Goal: Task Accomplishment & Management: Use online tool/utility

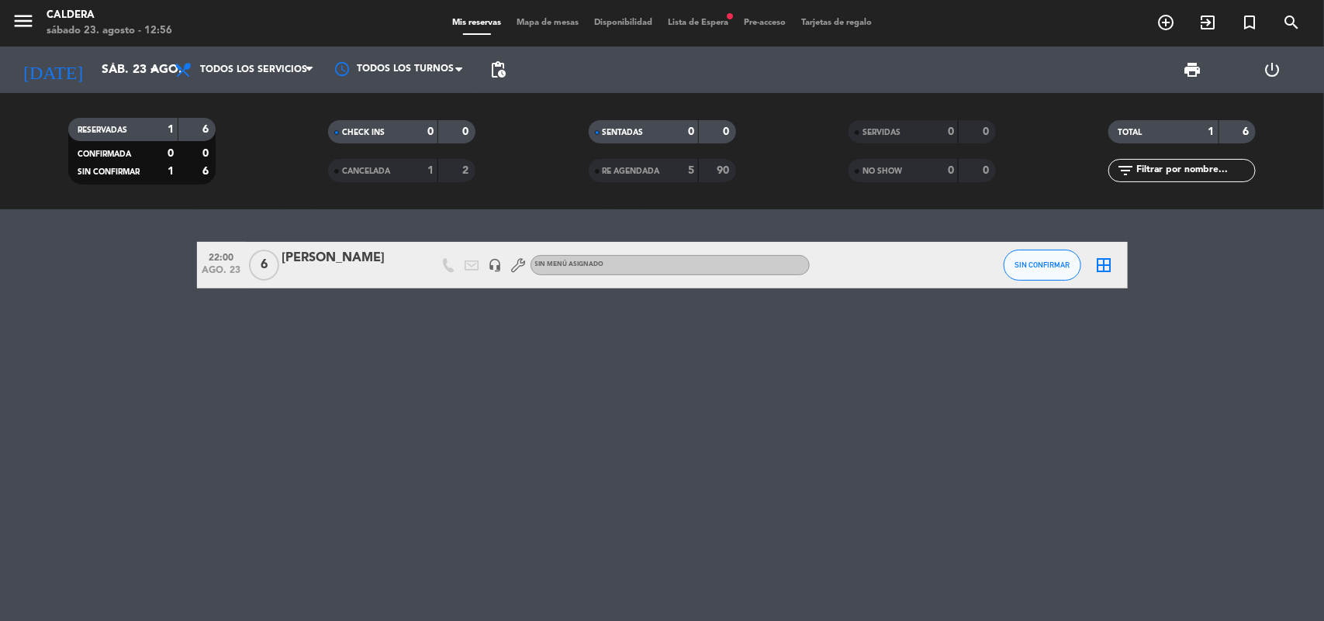
click at [701, 16] on div "Mis reservas Mapa de mesas Disponibilidad Lista de Espera fiber_manual_record P…" at bounding box center [662, 23] width 435 height 14
click at [706, 24] on span "Lista de Espera fiber_manual_record" at bounding box center [698, 23] width 76 height 9
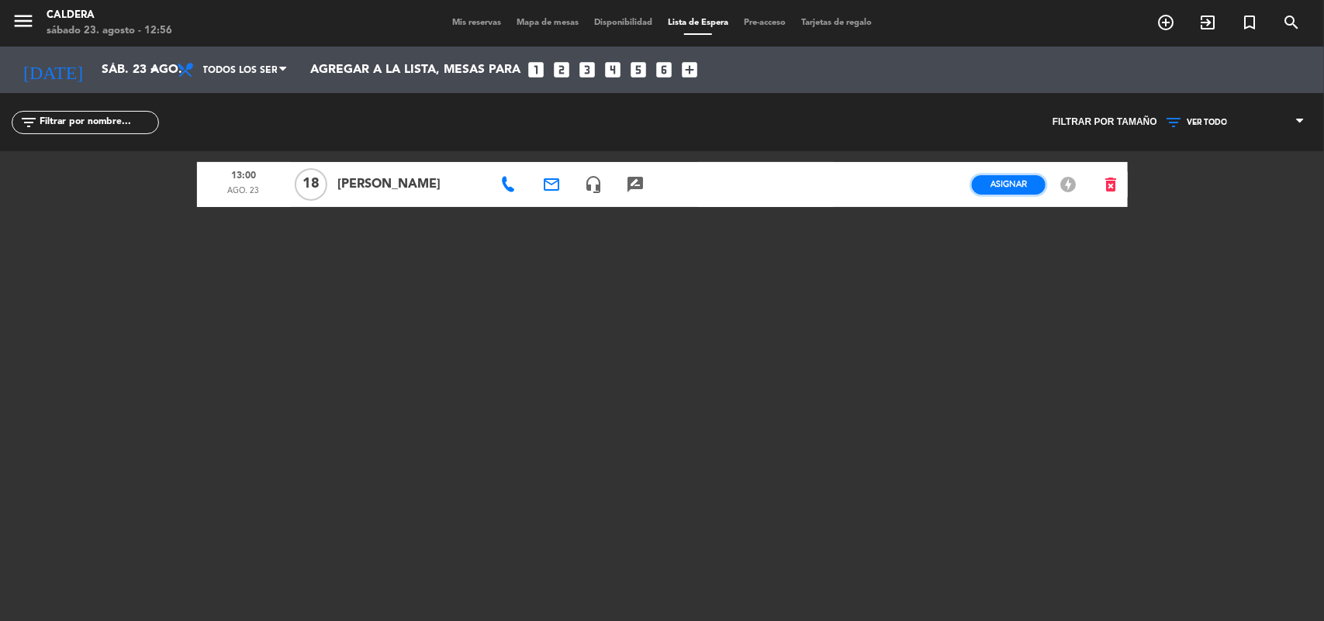
click at [1025, 188] on span "Asignar" at bounding box center [1009, 184] width 36 height 12
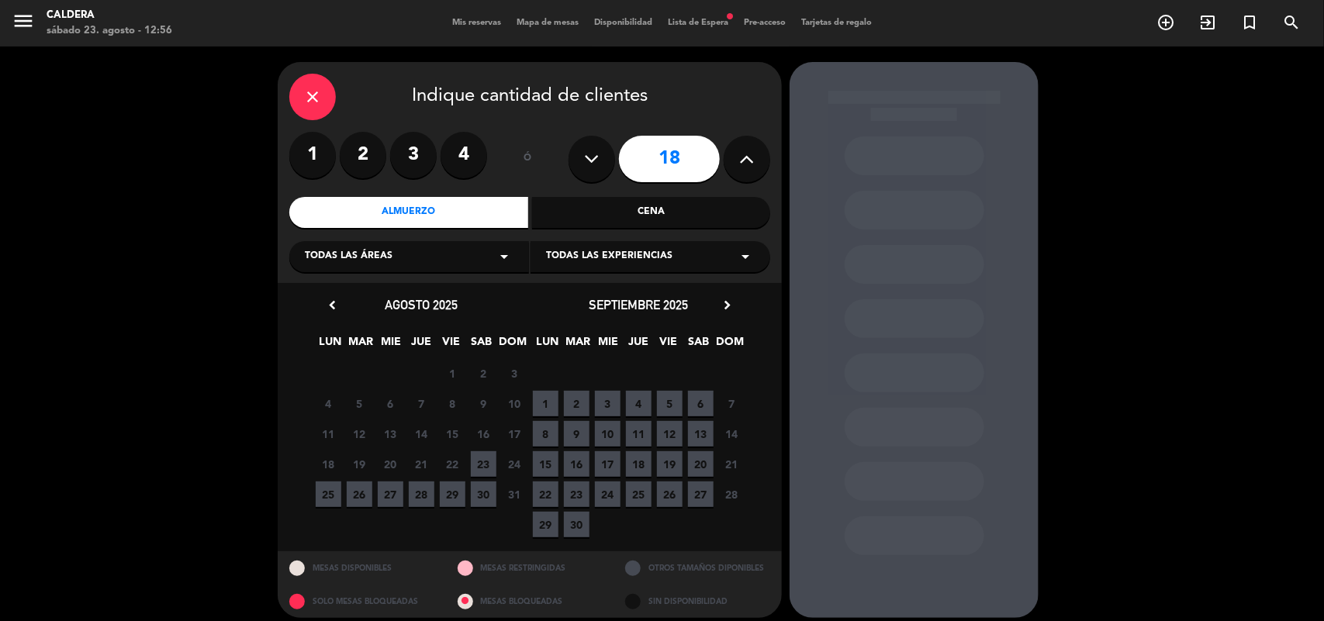
click at [483, 466] on span "23" at bounding box center [484, 465] width 26 height 26
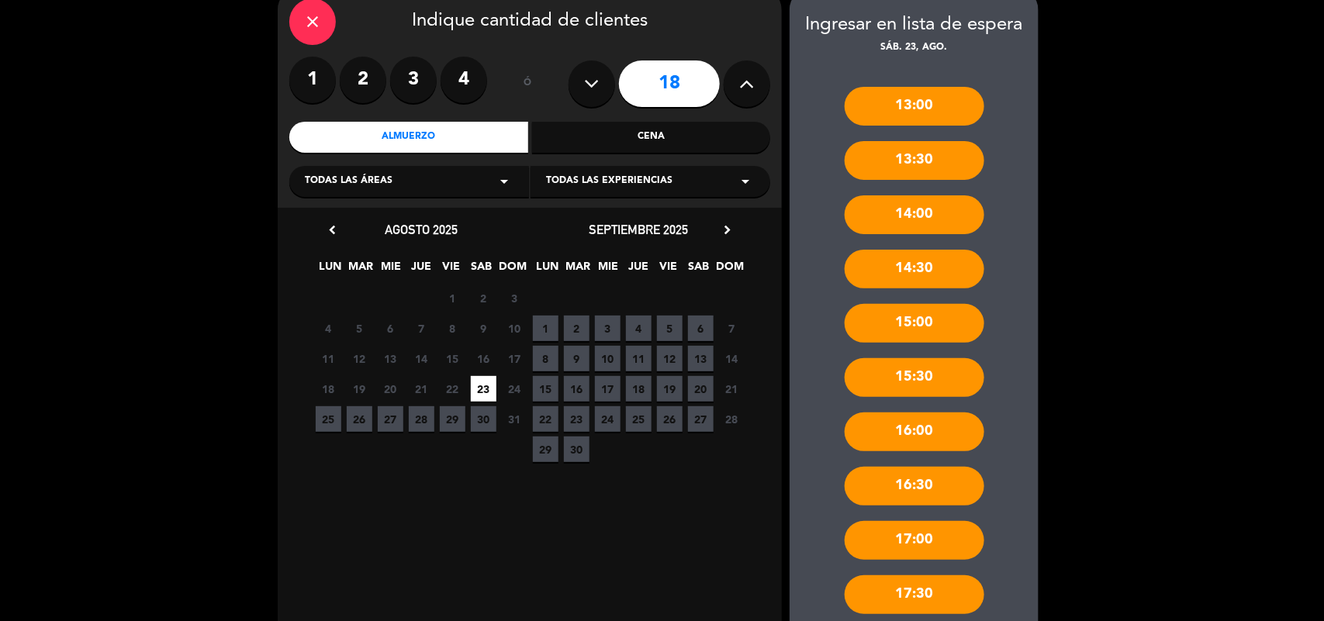
scroll to position [165, 0]
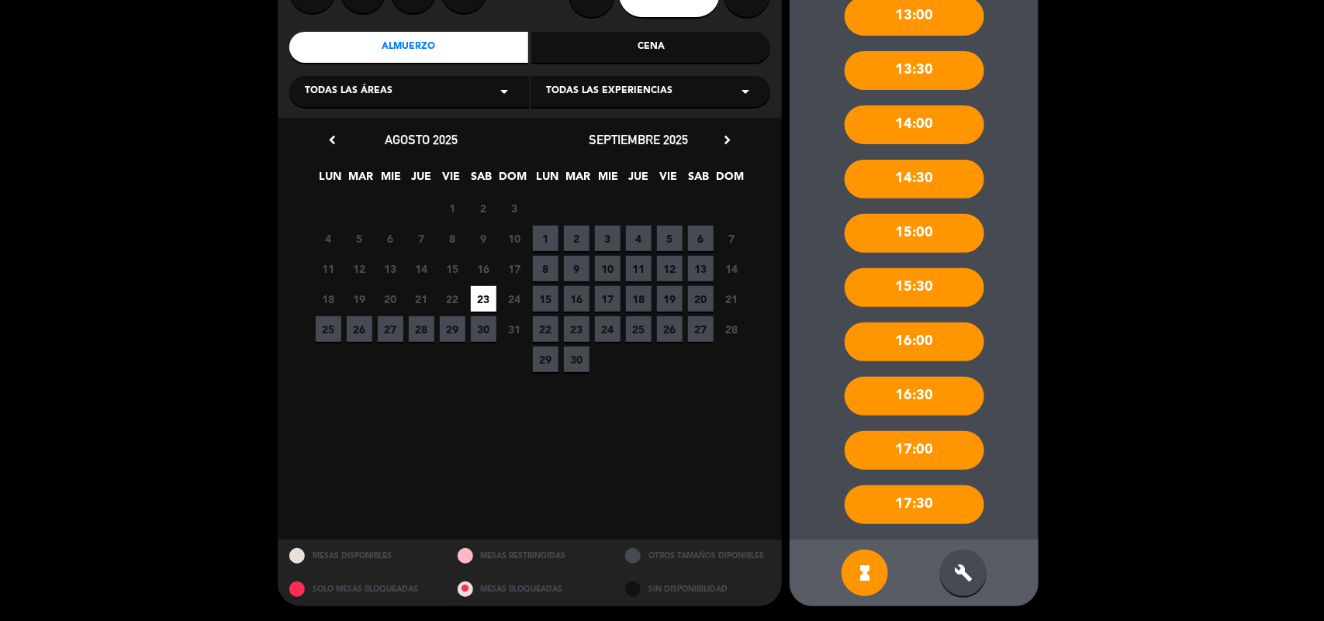
click at [974, 576] on div "build" at bounding box center [963, 573] width 47 height 47
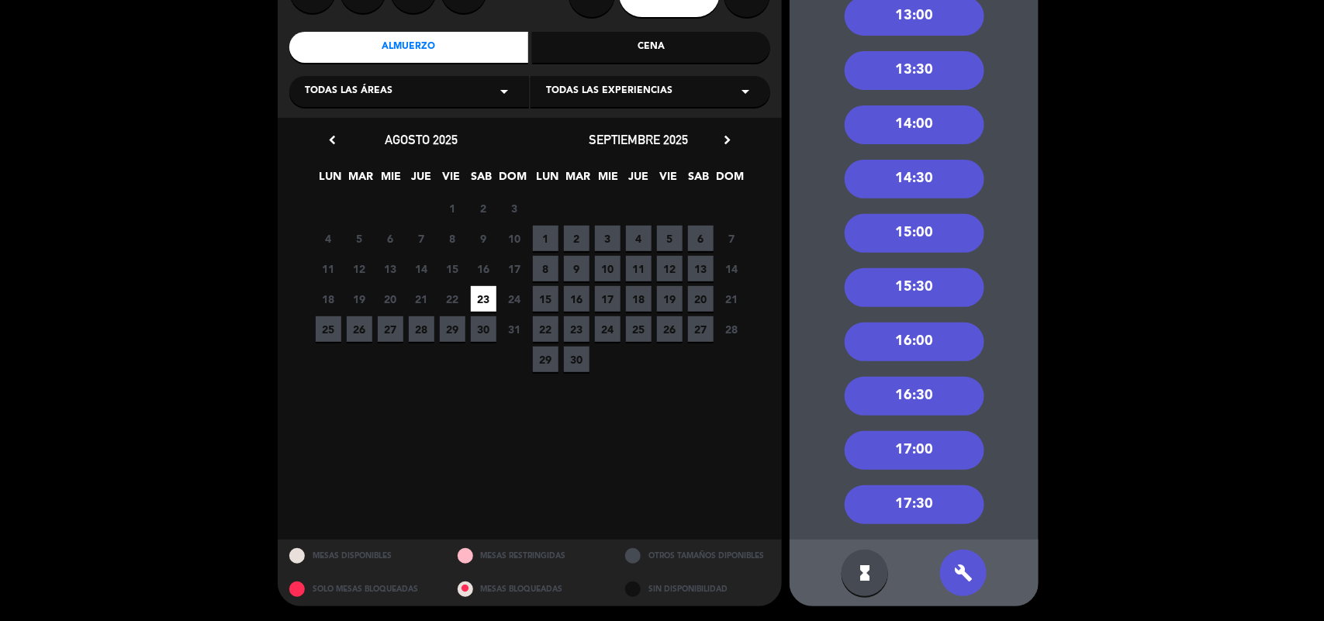
click at [948, 64] on div "13:30" at bounding box center [915, 70] width 140 height 39
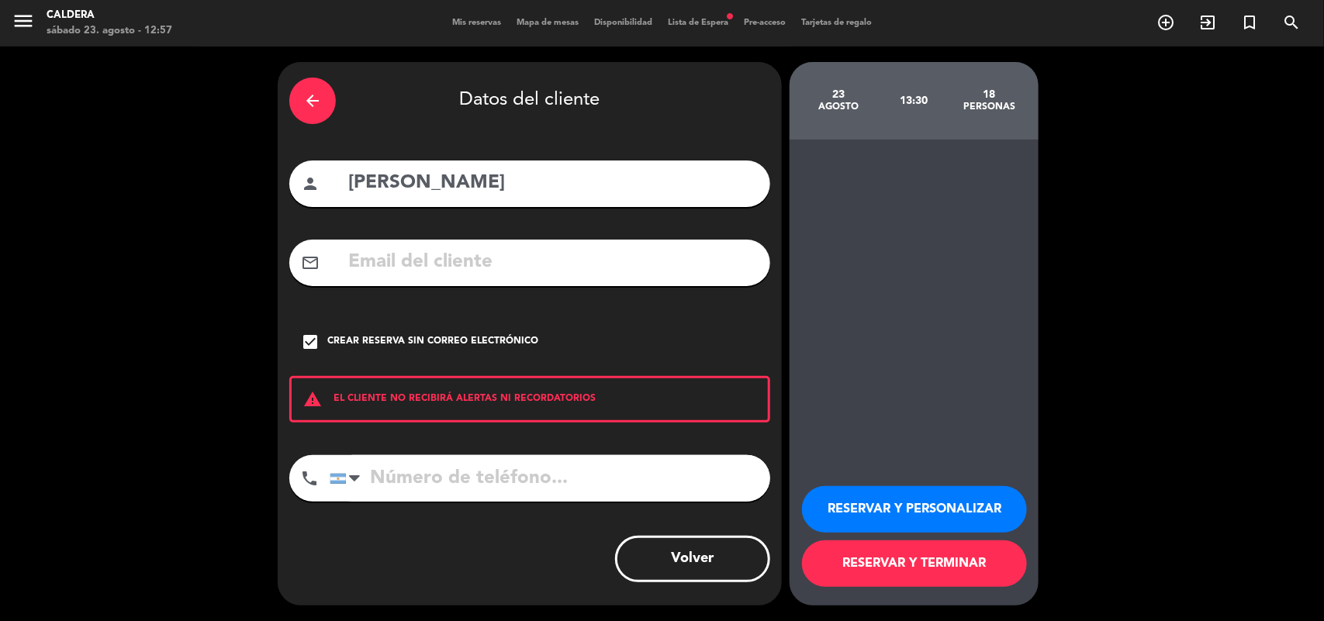
scroll to position [0, 0]
click at [909, 576] on button "RESERVAR Y TERMINAR" at bounding box center [914, 564] width 225 height 47
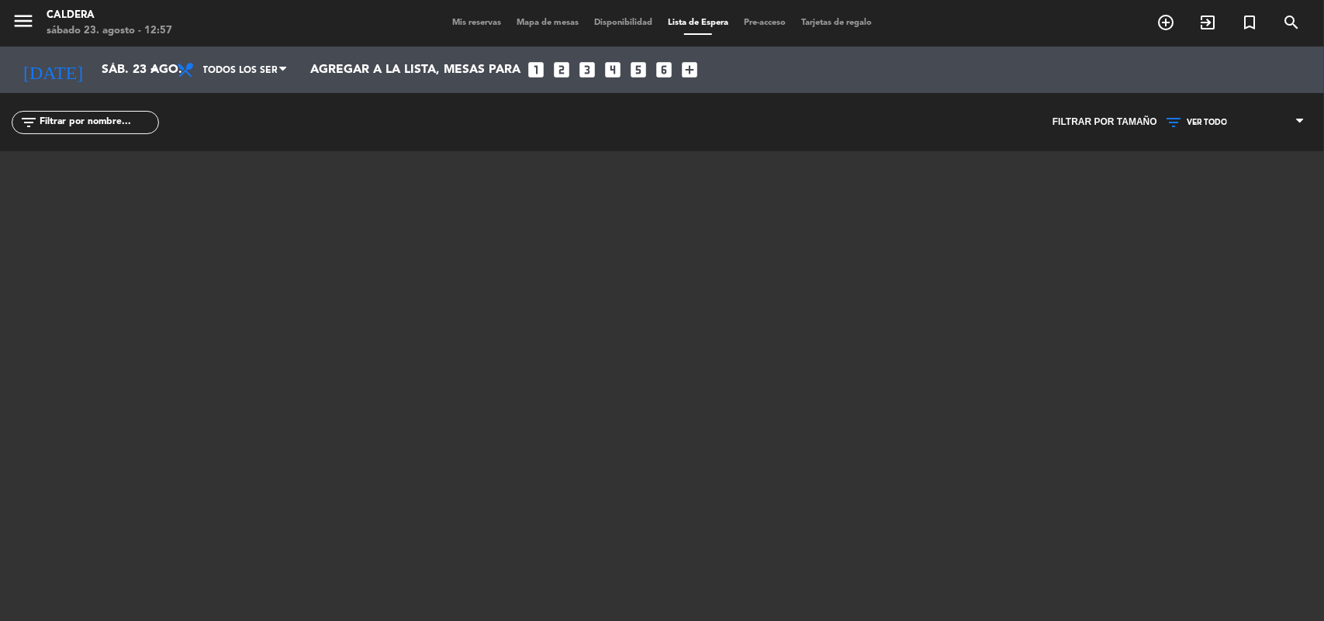
click at [483, 35] on div "menu Caldera sábado 23. agosto - 12:57 Mis reservas Mapa de mesas Disponibilida…" at bounding box center [662, 23] width 1324 height 47
click at [479, 24] on span "Mis reservas" at bounding box center [477, 23] width 64 height 9
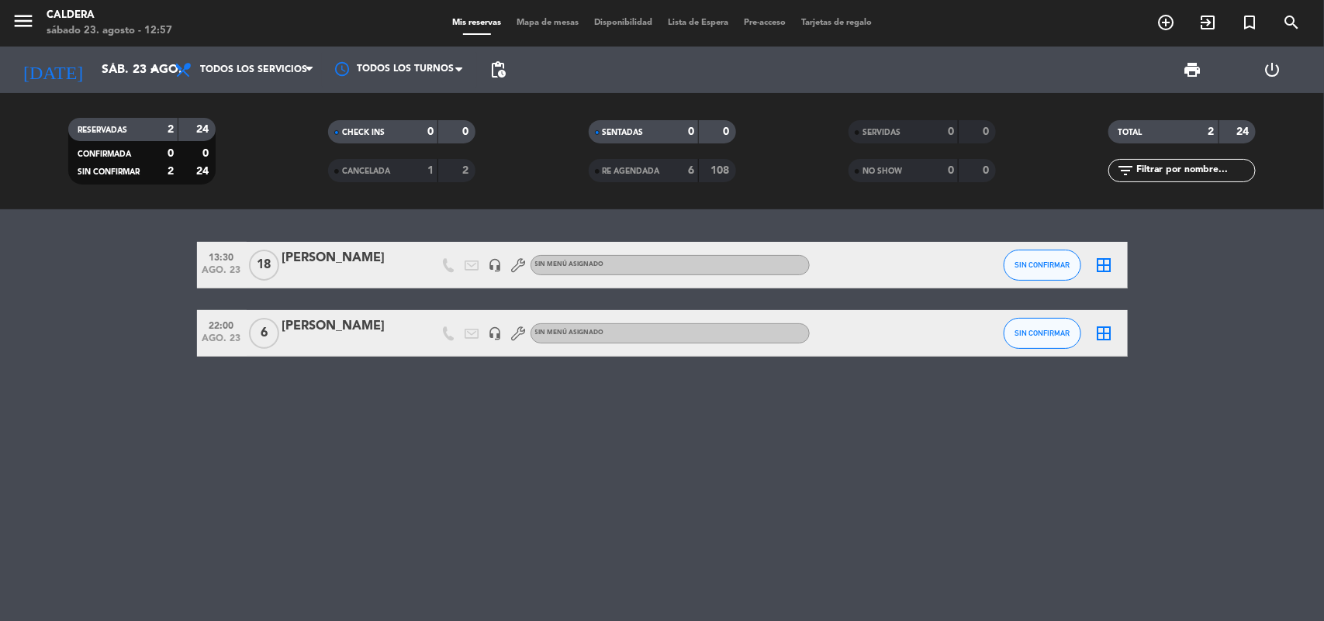
click at [416, 176] on div "1" at bounding box center [418, 171] width 31 height 18
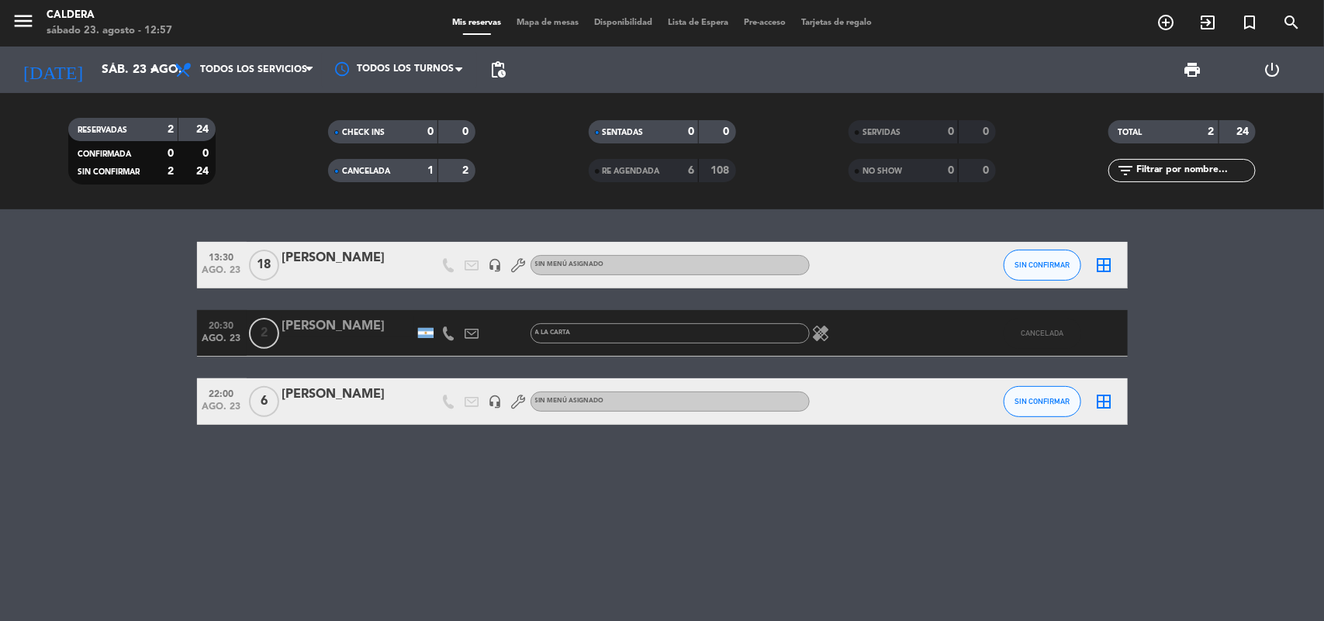
click at [416, 176] on div "1" at bounding box center [418, 171] width 31 height 18
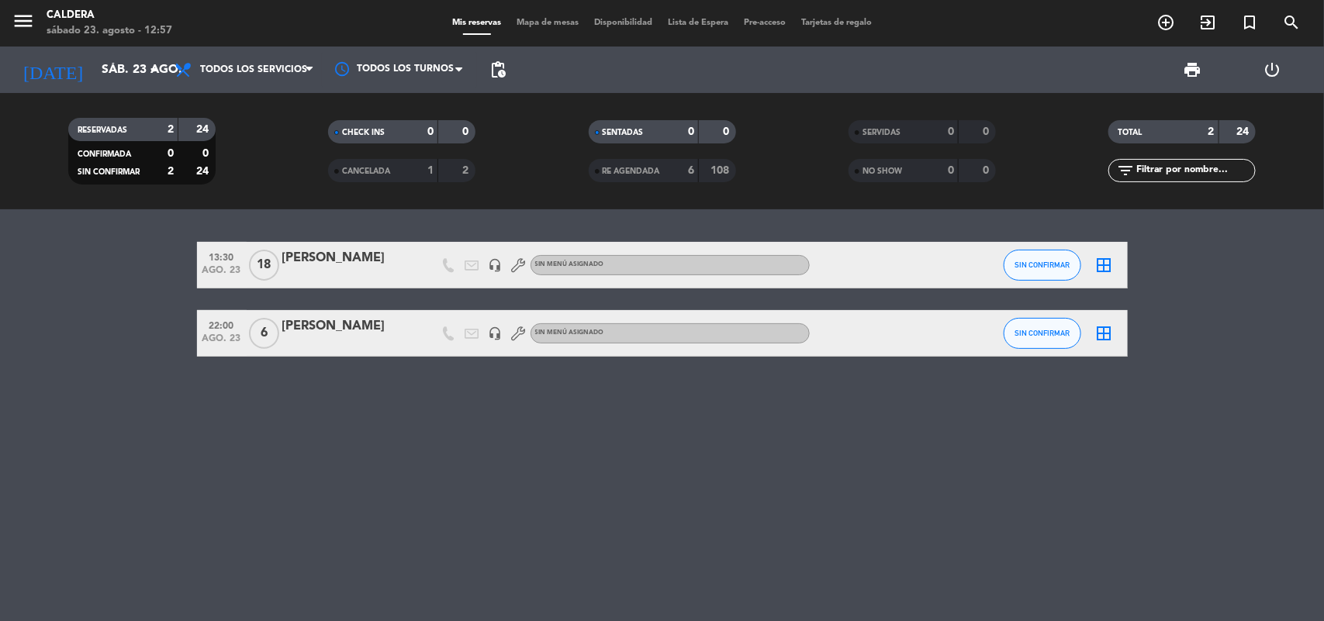
click at [657, 175] on span "RE AGENDADA" at bounding box center [631, 172] width 57 height 8
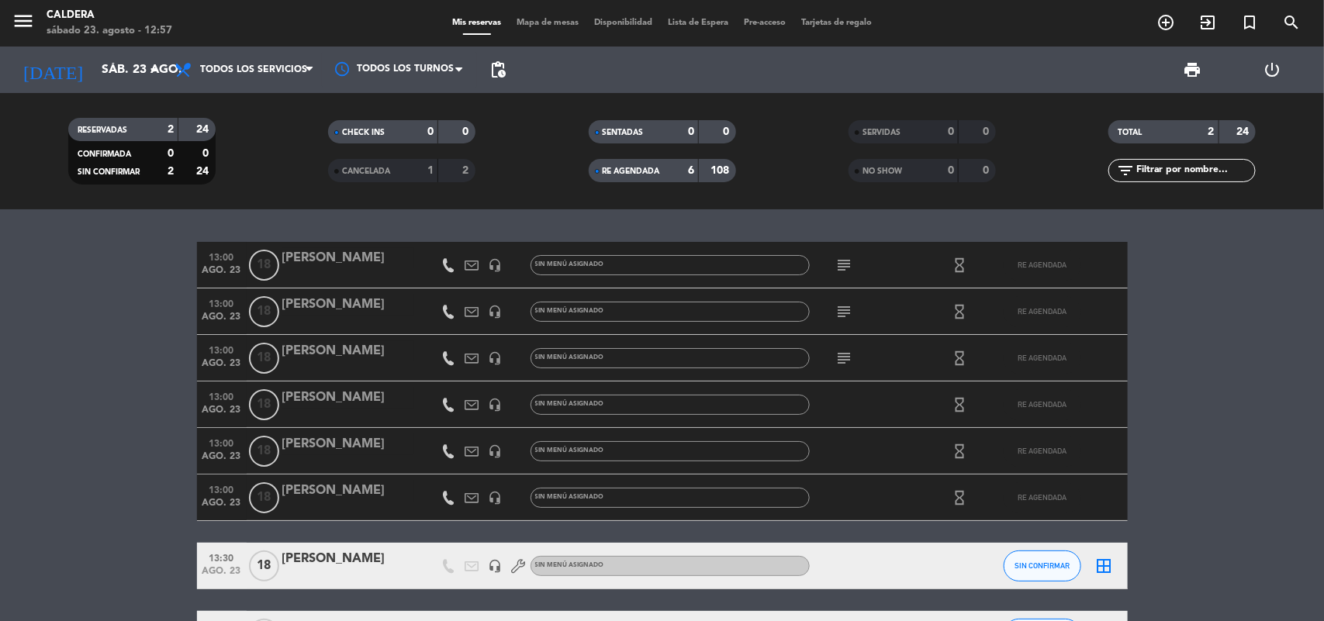
click at [840, 358] on icon "subject" at bounding box center [845, 358] width 19 height 19
click at [843, 322] on div "subject" at bounding box center [880, 312] width 140 height 46
click at [843, 319] on icon "subject" at bounding box center [845, 312] width 19 height 19
click at [838, 265] on icon "subject" at bounding box center [845, 265] width 19 height 19
click at [611, 168] on span "RE AGENDADA" at bounding box center [631, 172] width 57 height 8
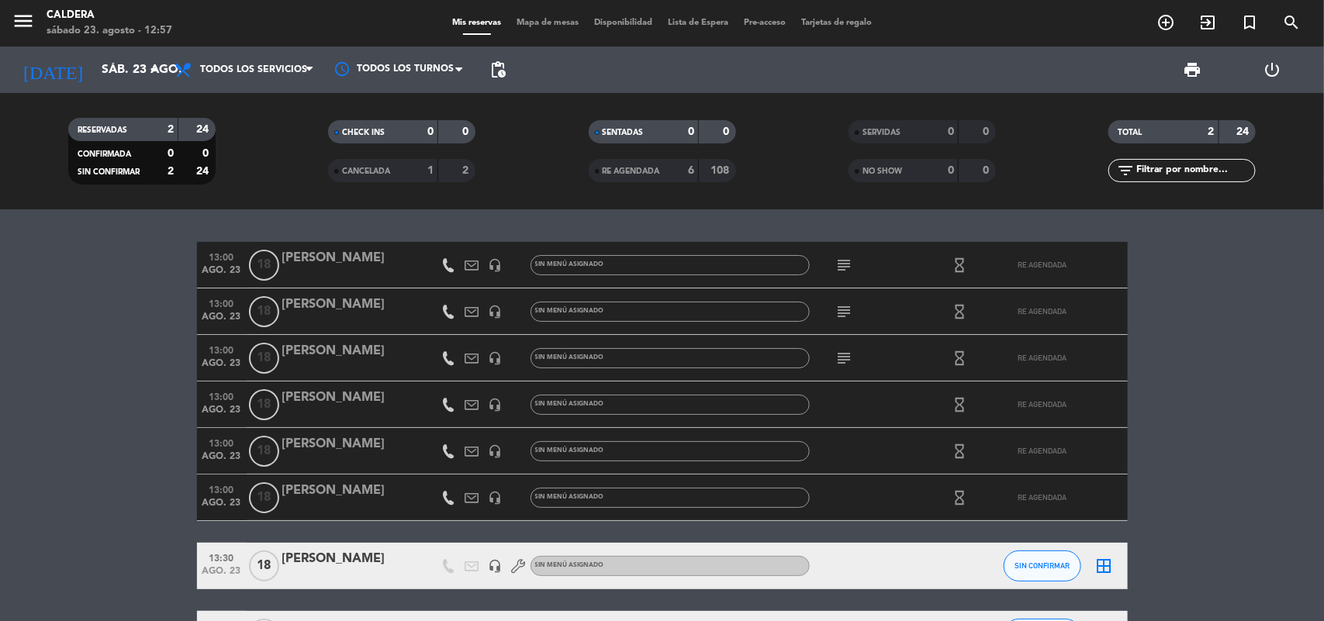
click at [0, 341] on bookings-row "13:00 ago. 23 18 [PERSON_NAME] headset_mic Sin menú asignado subject hourglass_…" at bounding box center [662, 450] width 1324 height 416
click at [656, 168] on span "RE AGENDADA" at bounding box center [631, 172] width 57 height 8
click at [646, 176] on div "RE AGENDADA" at bounding box center [628, 171] width 71 height 18
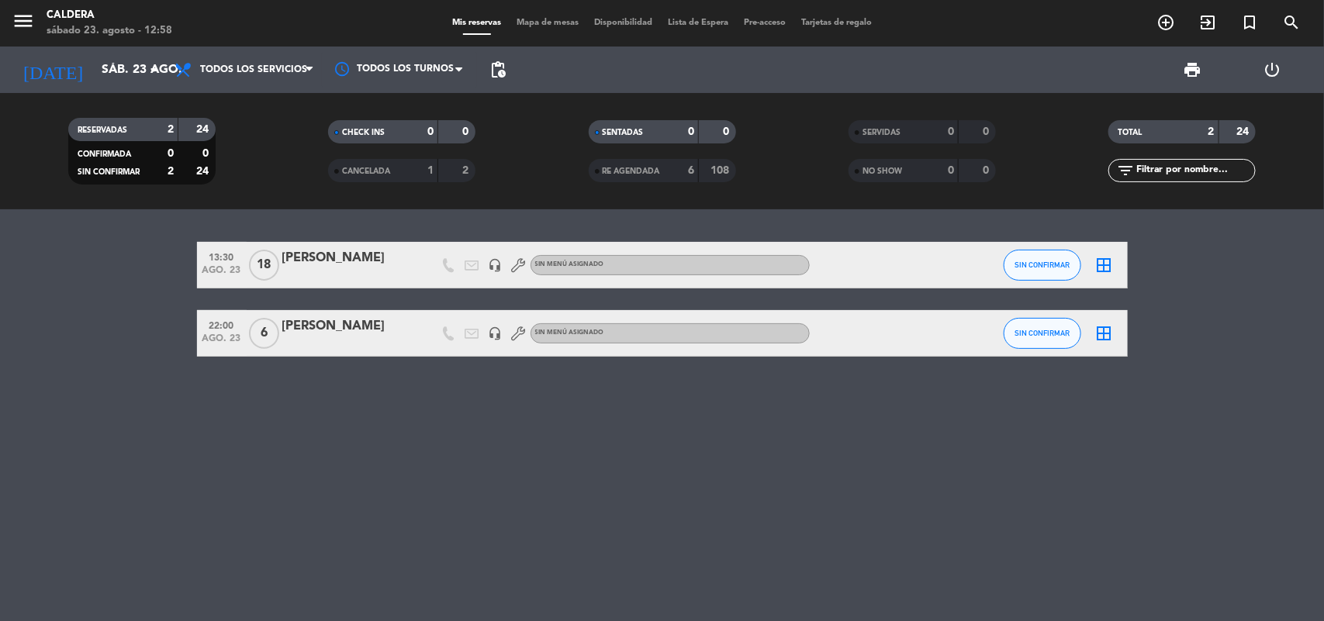
click at [780, 618] on div "13:30 ago. 23 18 [PERSON_NAME] headset_mic Sin menú asignado SIN CONFIRMAR bord…" at bounding box center [662, 415] width 1324 height 412
click at [896, 397] on div "13:30 ago. 23 18 [PERSON_NAME] headset_mic Sin menú asignado SIN CONFIRMAR bord…" at bounding box center [662, 415] width 1324 height 412
click at [742, 466] on div "13:30 ago. 23 18 [PERSON_NAME] headset_mic Sin menú asignado SIN CONFIRMAR bord…" at bounding box center [662, 415] width 1324 height 412
